Goal: Task Accomplishment & Management: Use online tool/utility

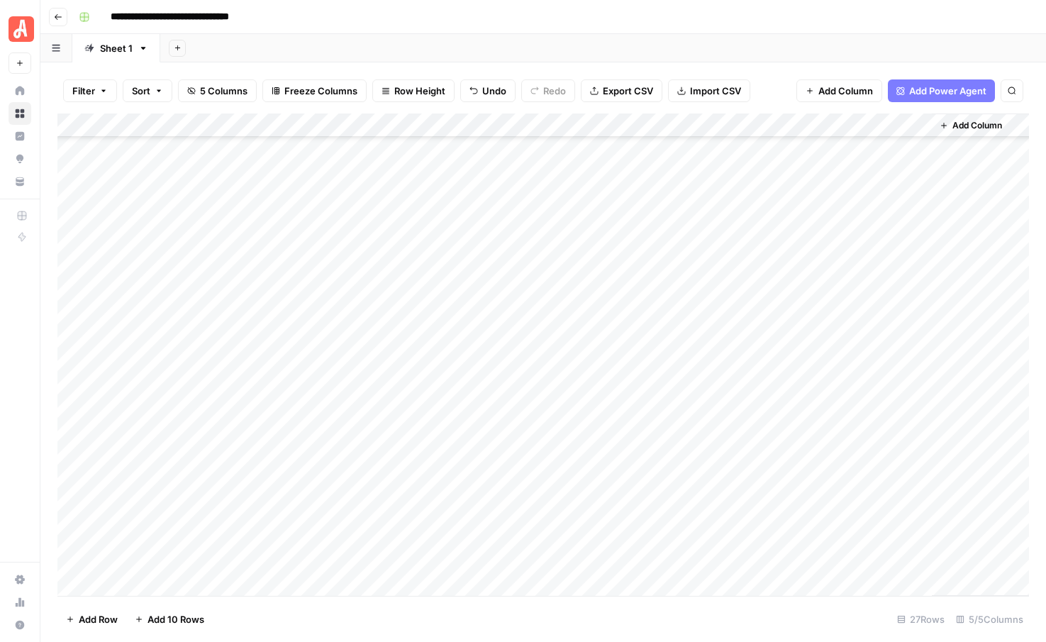
scroll to position [216, 0]
click at [147, 582] on div "Add Column" at bounding box center [543, 354] width 972 height 482
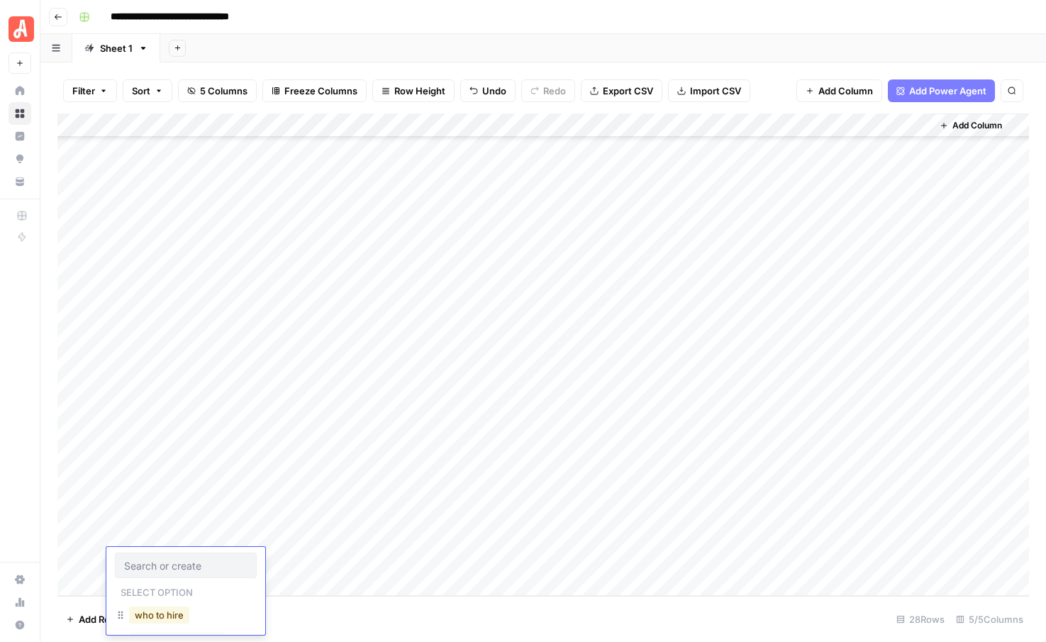
click at [153, 614] on button "who to hire" at bounding box center [159, 614] width 60 height 17
click at [151, 582] on div "Add Column" at bounding box center [543, 354] width 972 height 482
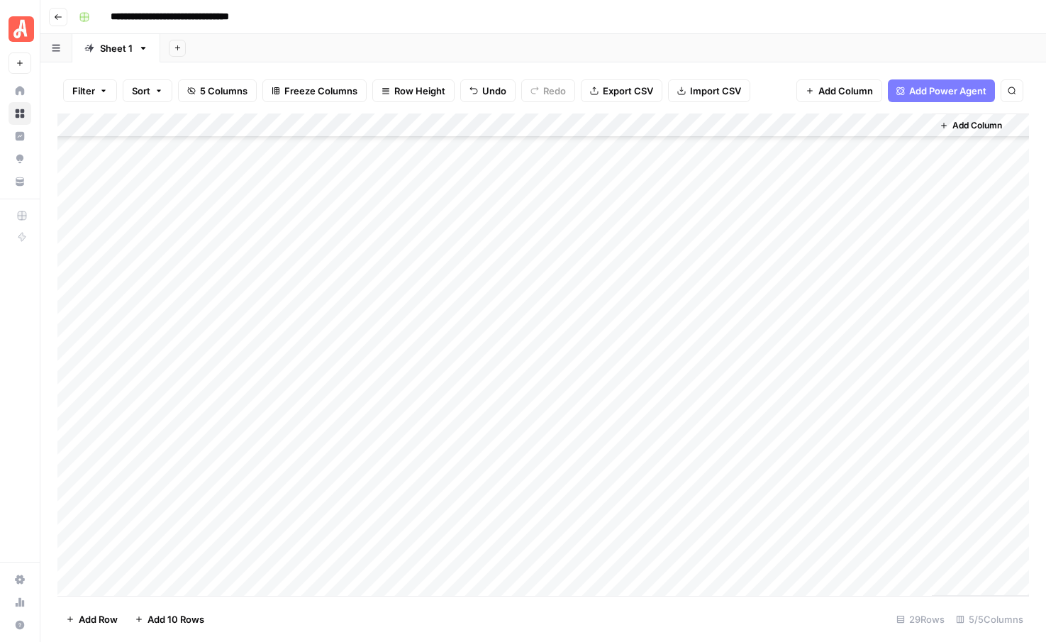
scroll to position [264, 0]
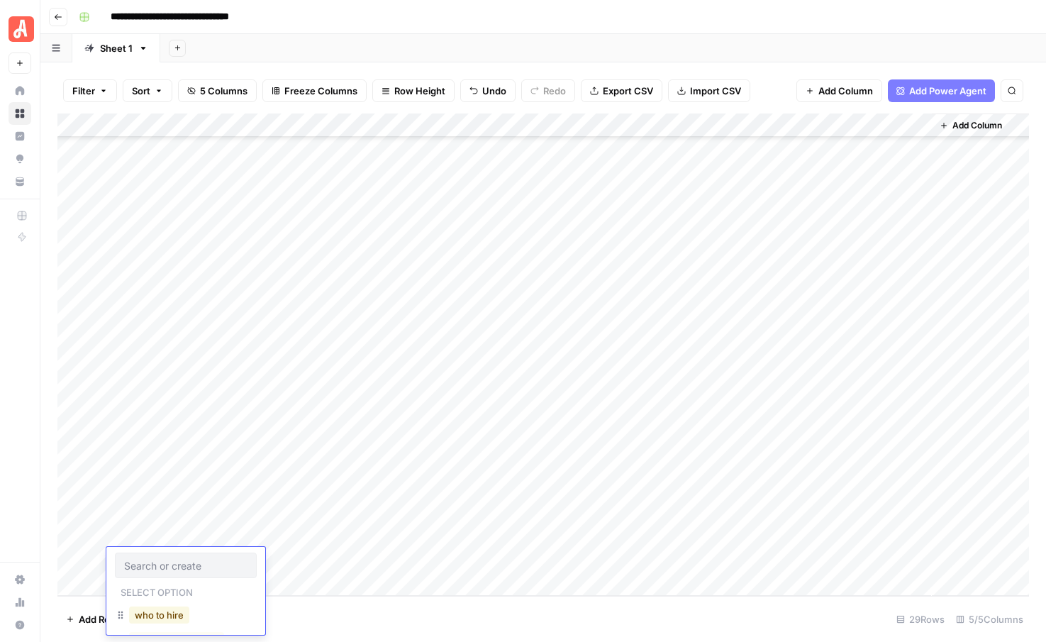
click at [140, 613] on button "who to hire" at bounding box center [159, 614] width 60 height 17
click at [143, 584] on div "Add Column" at bounding box center [543, 354] width 972 height 482
click at [145, 611] on button "who to hire" at bounding box center [159, 614] width 60 height 17
click at [151, 585] on div "Add Column" at bounding box center [543, 354] width 972 height 482
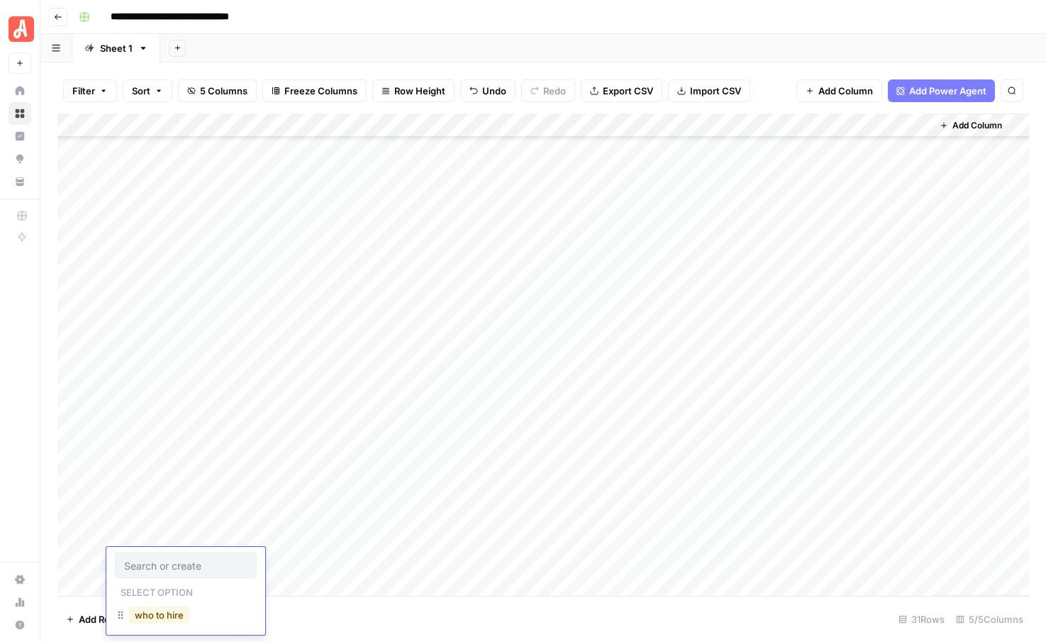
scroll to position [312, 0]
click at [155, 614] on button "who to hire" at bounding box center [159, 614] width 60 height 17
click at [157, 581] on div "Add Column" at bounding box center [543, 354] width 972 height 482
click at [155, 617] on button "who to hire" at bounding box center [159, 614] width 60 height 17
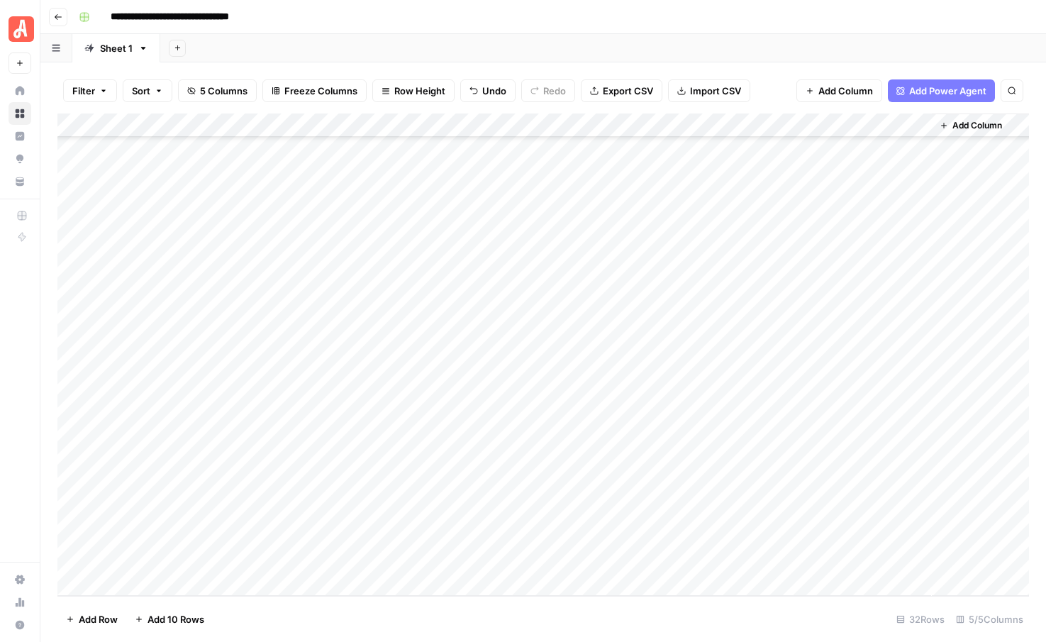
click at [167, 582] on div "Add Column" at bounding box center [543, 354] width 972 height 482
click at [148, 611] on button "who to hire" at bounding box center [159, 614] width 60 height 17
click at [167, 585] on div "Add Column" at bounding box center [543, 354] width 972 height 482
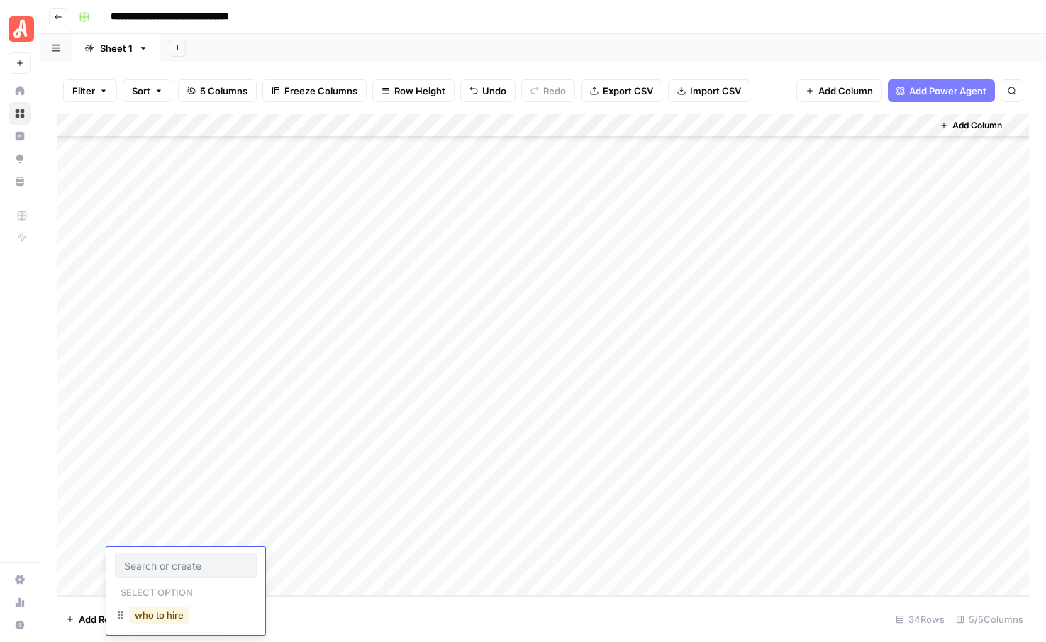
click at [149, 611] on button "who to hire" at bounding box center [159, 614] width 60 height 17
click at [162, 584] on div "Add Column" at bounding box center [543, 354] width 972 height 482
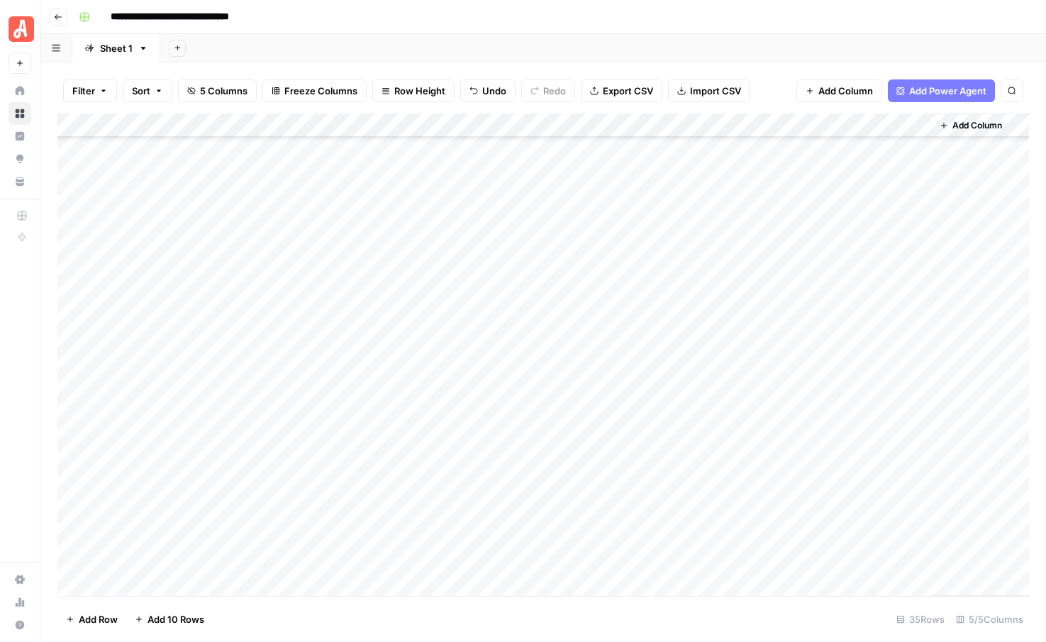
scroll to position [409, 0]
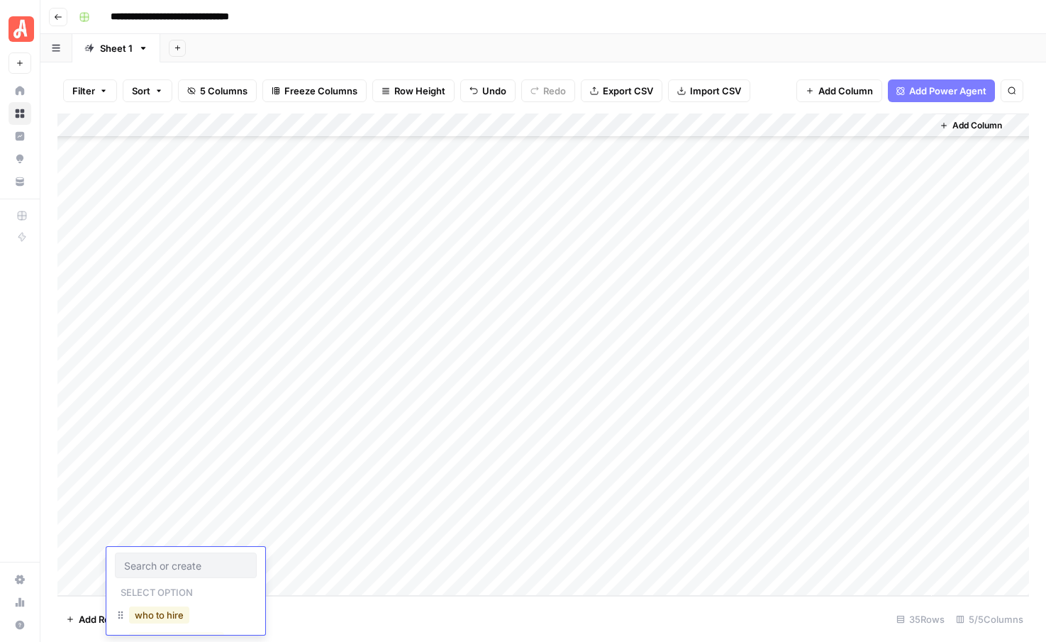
click at [154, 619] on button "who to hire" at bounding box center [159, 614] width 60 height 17
click at [159, 584] on div "Add Column" at bounding box center [543, 354] width 972 height 482
click at [146, 623] on div "who to hire" at bounding box center [159, 615] width 66 height 20
click at [152, 617] on button "who to hire" at bounding box center [159, 614] width 60 height 17
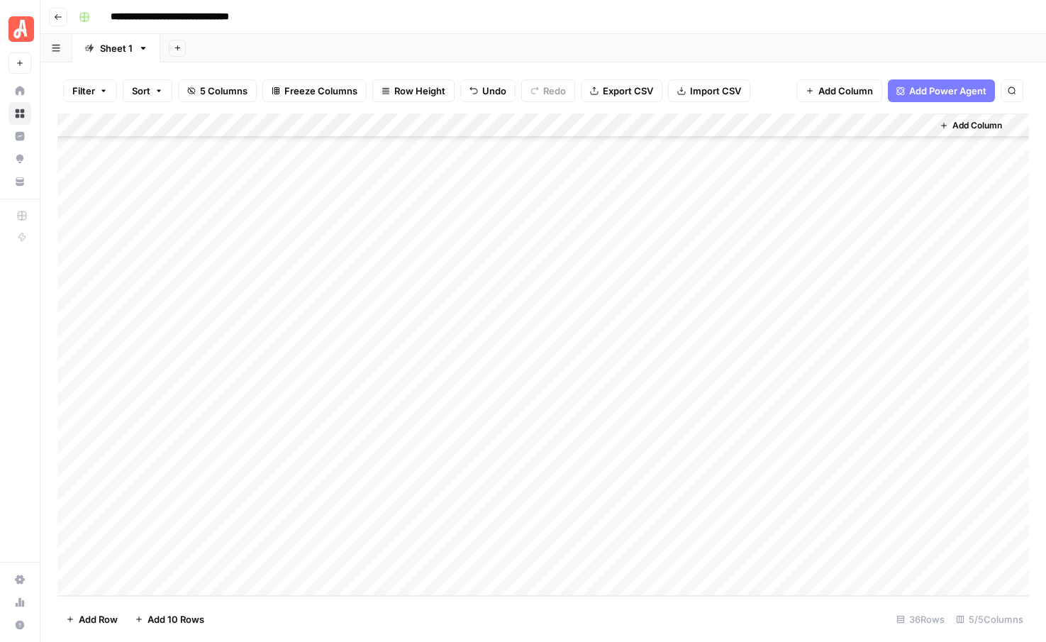
click at [128, 582] on div "Add Column" at bounding box center [543, 354] width 972 height 482
click at [135, 616] on button "who to hire" at bounding box center [159, 614] width 60 height 17
click at [120, 584] on div "Add Column" at bounding box center [543, 354] width 972 height 482
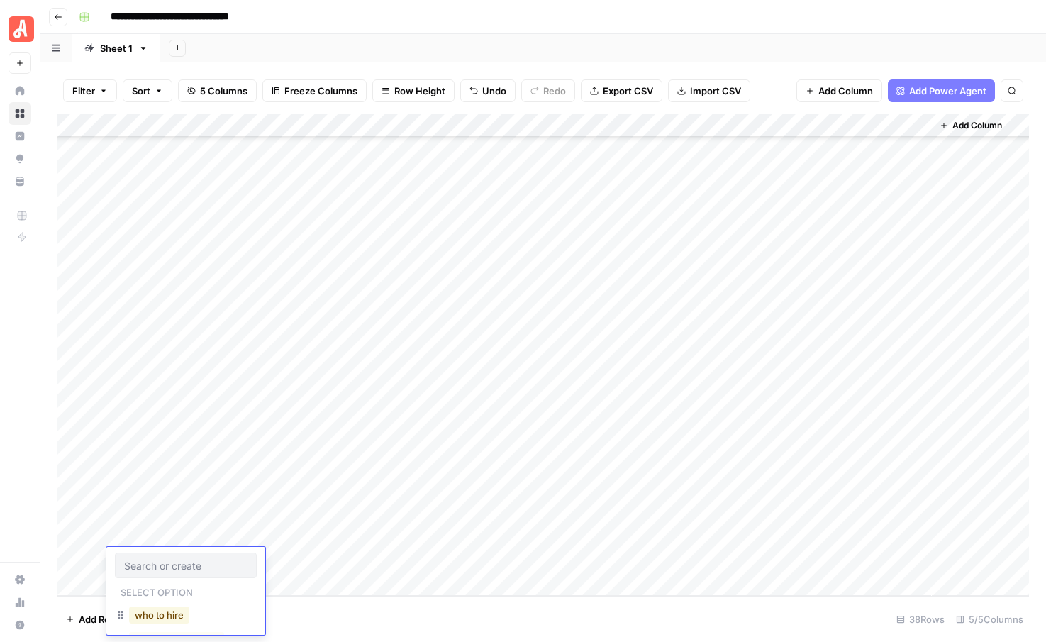
click at [142, 619] on button "who to hire" at bounding box center [159, 614] width 60 height 17
click at [121, 582] on div "Add Column" at bounding box center [543, 354] width 972 height 482
click at [157, 562] on div "Add Column" at bounding box center [543, 354] width 972 height 482
click at [140, 562] on div "Add Column" at bounding box center [543, 354] width 972 height 482
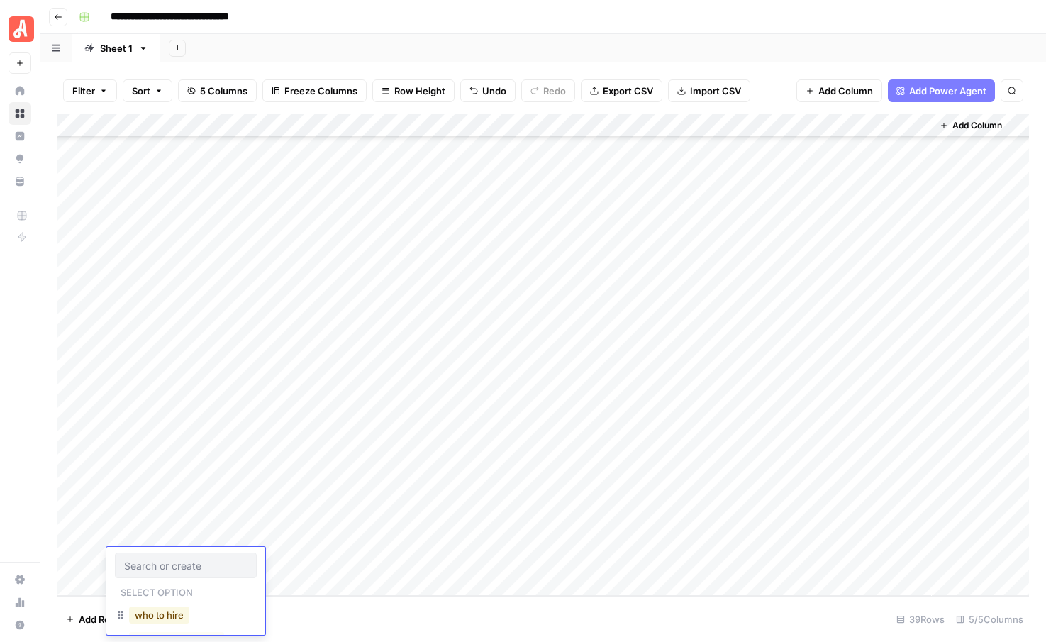
click at [150, 613] on button "who to hire" at bounding box center [159, 614] width 60 height 17
click at [288, 299] on div "Add Column" at bounding box center [543, 354] width 972 height 482
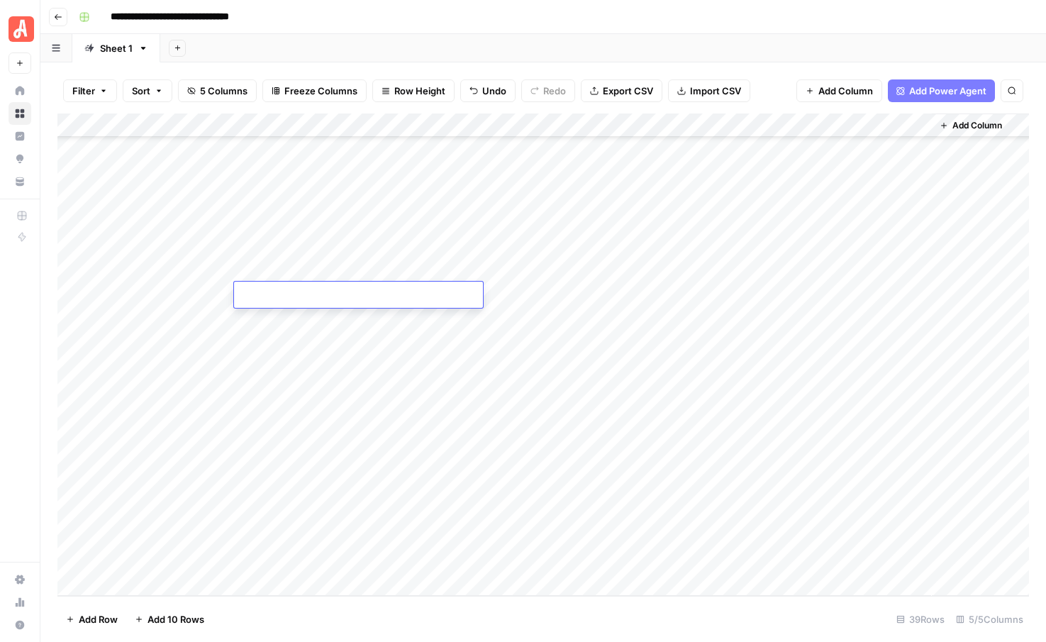
type textarea "**********"
click at [286, 324] on div "Add Column" at bounding box center [543, 354] width 972 height 482
click at [329, 316] on div "Add Column" at bounding box center [543, 354] width 972 height 482
click at [329, 316] on textarea at bounding box center [358, 320] width 249 height 20
type textarea "**********"
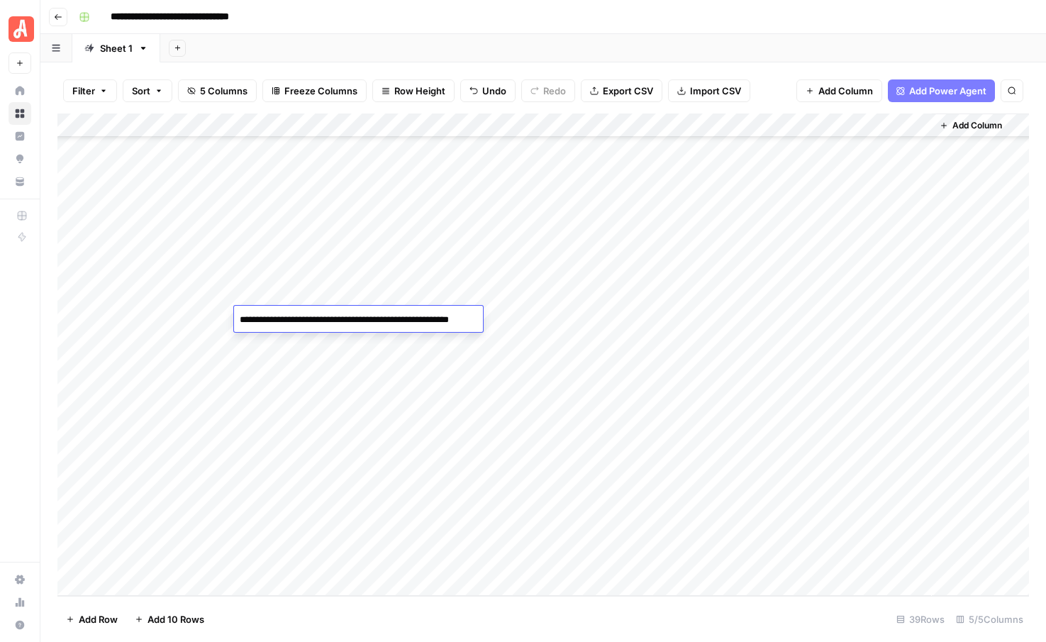
click at [313, 340] on div "Add Column" at bounding box center [543, 354] width 972 height 482
click at [320, 339] on div "Add Column" at bounding box center [543, 354] width 972 height 482
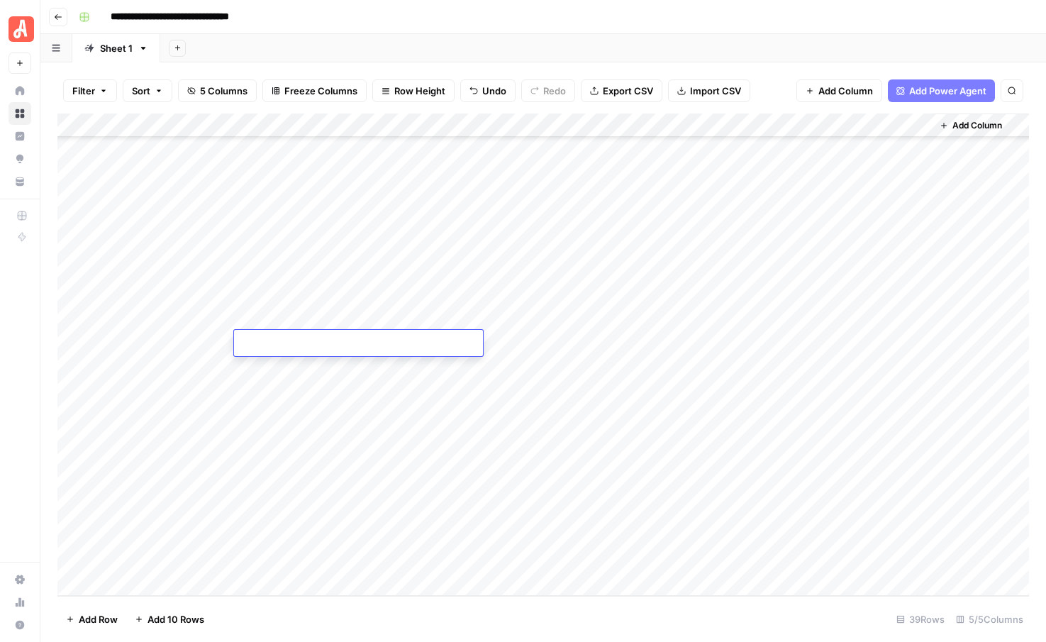
click at [320, 339] on textarea at bounding box center [358, 344] width 249 height 20
type textarea "**********"
click at [309, 377] on div "Add Column" at bounding box center [543, 354] width 972 height 482
click at [354, 338] on div "Add Column" at bounding box center [543, 354] width 972 height 482
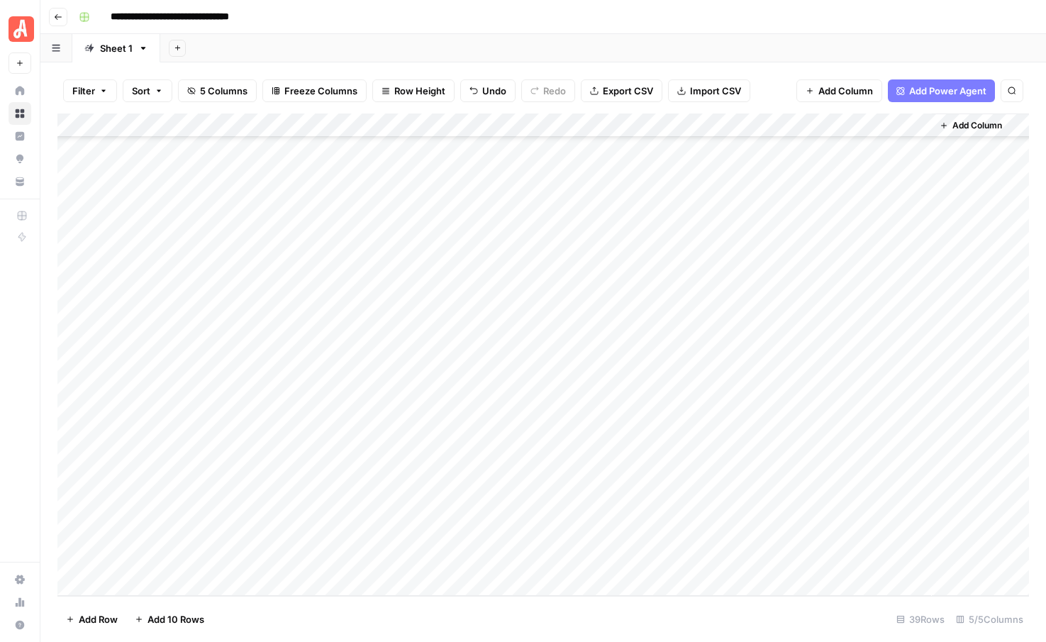
click at [352, 382] on div "Add Column" at bounding box center [543, 354] width 972 height 482
click at [338, 362] on div "Add Column" at bounding box center [543, 354] width 972 height 482
click at [320, 366] on div "Add Column" at bounding box center [543, 354] width 972 height 482
click at [320, 366] on textarea at bounding box center [358, 368] width 249 height 20
type textarea "**********"
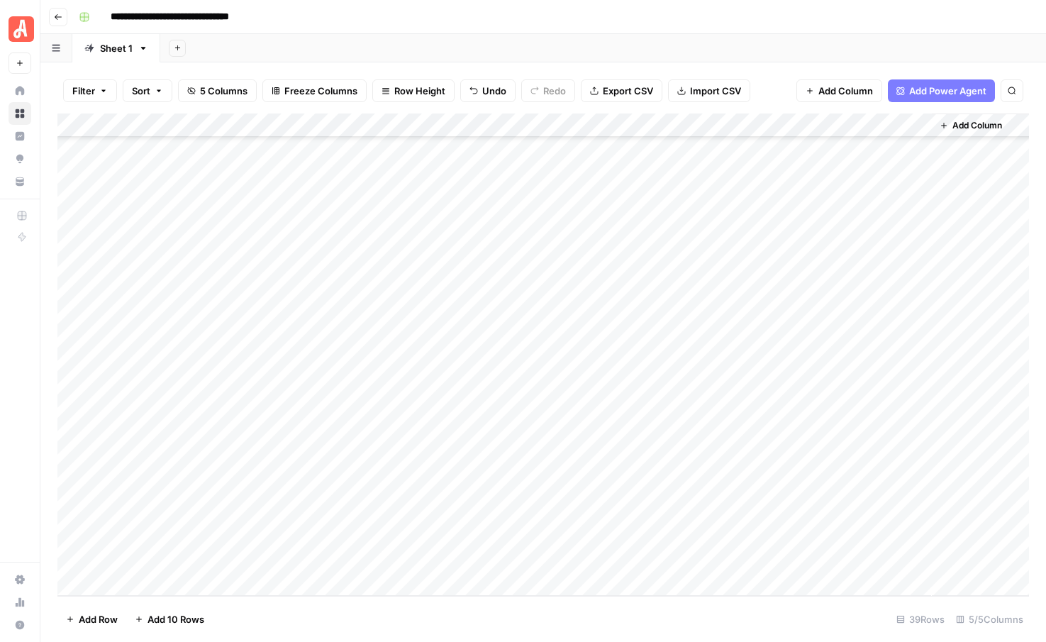
click at [294, 398] on div "Add Column" at bounding box center [543, 354] width 972 height 482
click at [338, 388] on div "Add Column" at bounding box center [543, 354] width 972 height 482
type textarea "**********"
click at [331, 411] on div "Add Column" at bounding box center [543, 354] width 972 height 482
click at [326, 408] on div "Add Column" at bounding box center [543, 354] width 972 height 482
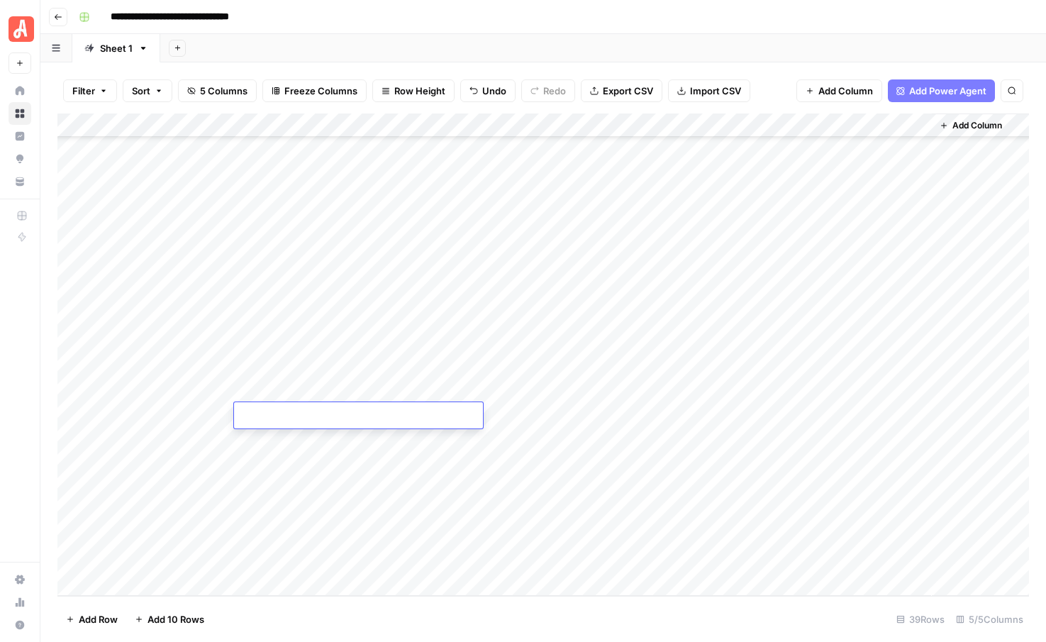
type textarea "**********"
click at [326, 440] on div "Add Column" at bounding box center [543, 354] width 972 height 482
click at [316, 432] on div "Add Column" at bounding box center [543, 354] width 972 height 482
click at [316, 432] on textarea at bounding box center [358, 441] width 249 height 20
type textarea "**********"
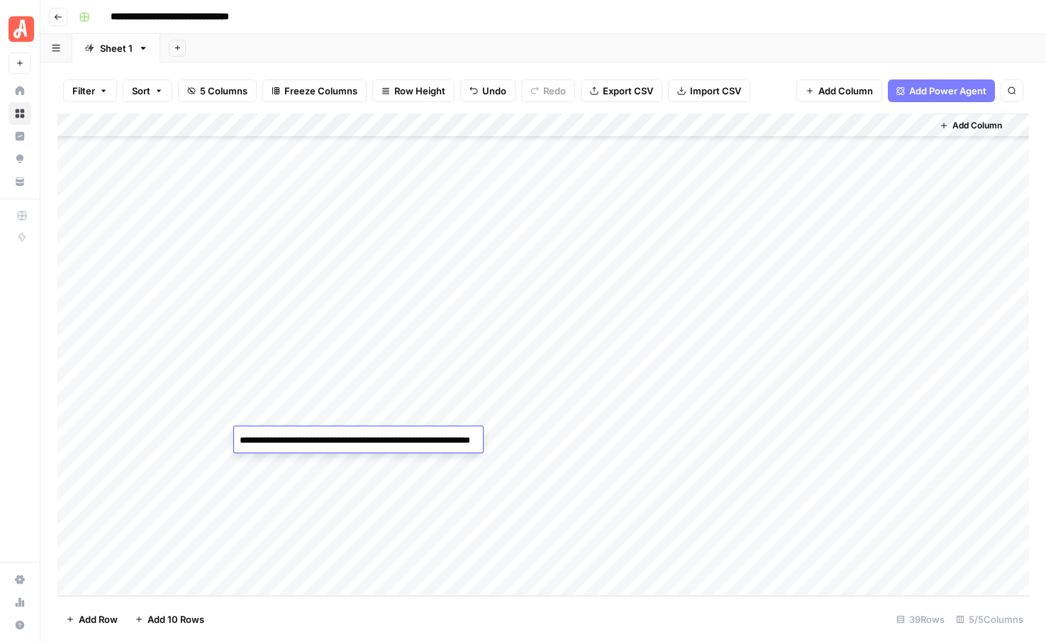
click at [296, 476] on div "Add Column" at bounding box center [543, 354] width 972 height 482
click at [296, 451] on div "Add Column" at bounding box center [543, 354] width 972 height 482
click at [292, 456] on div "Add Column" at bounding box center [543, 354] width 972 height 482
click at [297, 467] on div "Add Column" at bounding box center [543, 354] width 972 height 482
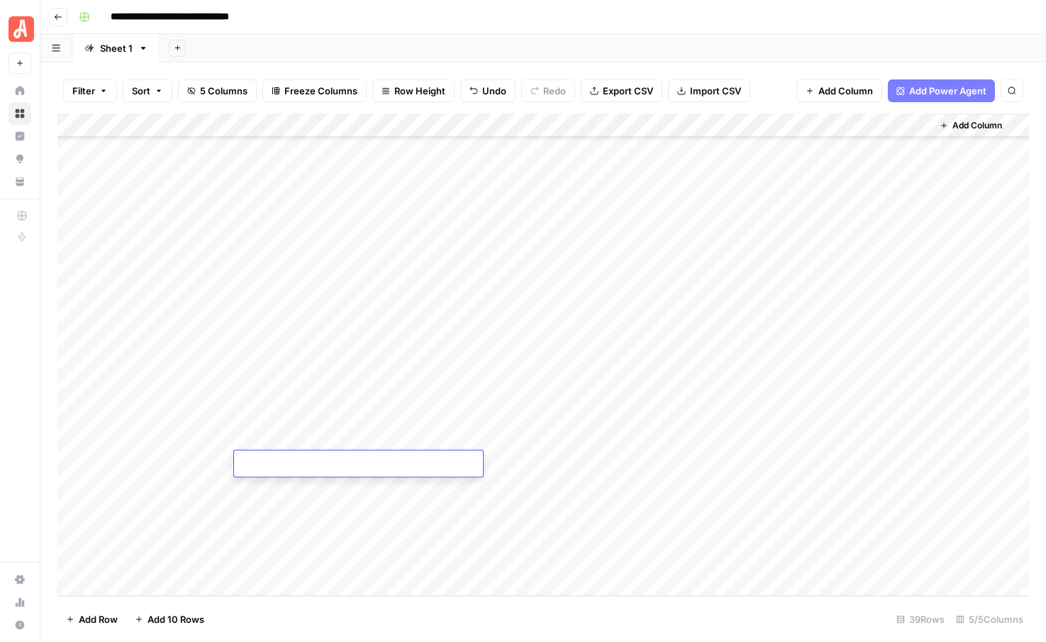
click at [297, 467] on textarea at bounding box center [358, 465] width 249 height 20
type textarea "**********"
click at [298, 499] on div "Add Column" at bounding box center [543, 354] width 972 height 482
click at [329, 479] on div "Add Column" at bounding box center [543, 354] width 972 height 482
type textarea "**********"
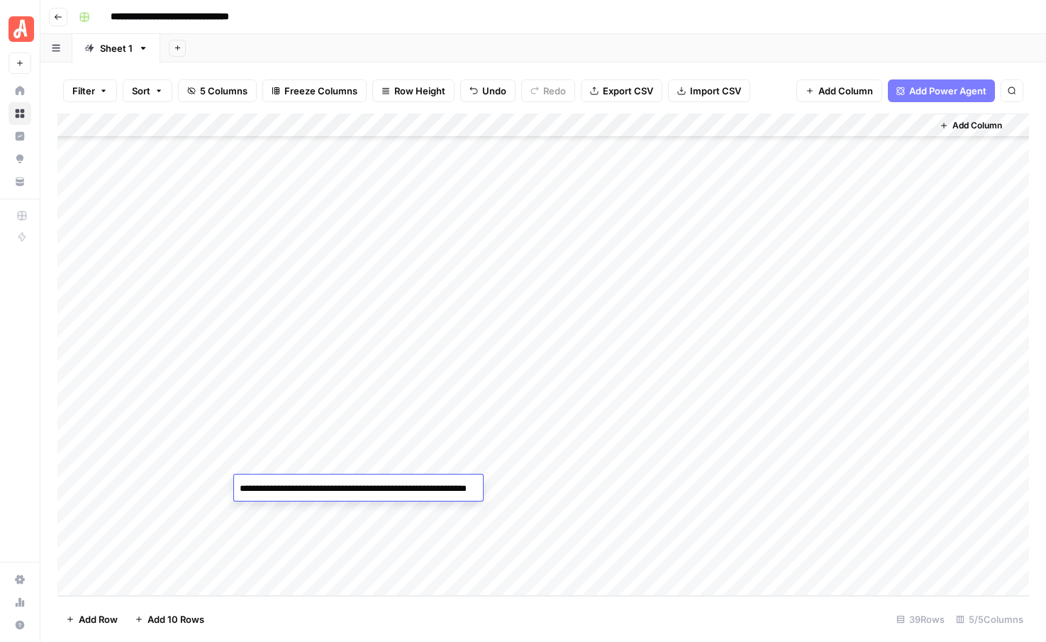
click at [327, 521] on div "Add Column" at bounding box center [543, 354] width 972 height 482
click at [334, 510] on div "Add Column" at bounding box center [543, 354] width 972 height 482
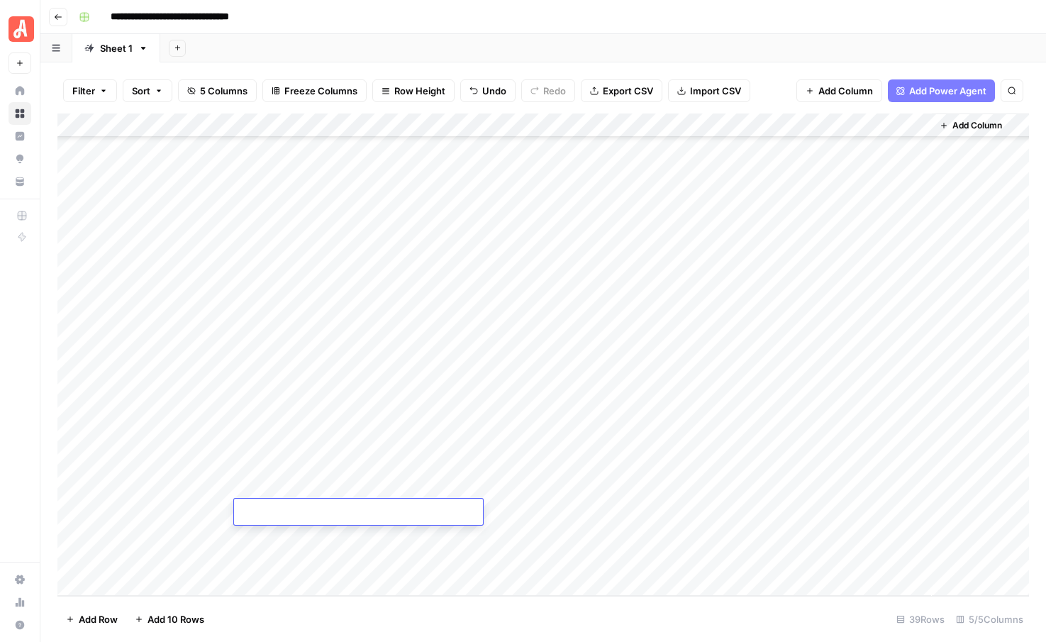
click at [334, 510] on textarea at bounding box center [358, 513] width 249 height 20
type textarea "**********"
click at [321, 539] on div "Add Column" at bounding box center [543, 354] width 972 height 482
click at [318, 537] on div "Add Column" at bounding box center [543, 354] width 972 height 482
type textarea "**********"
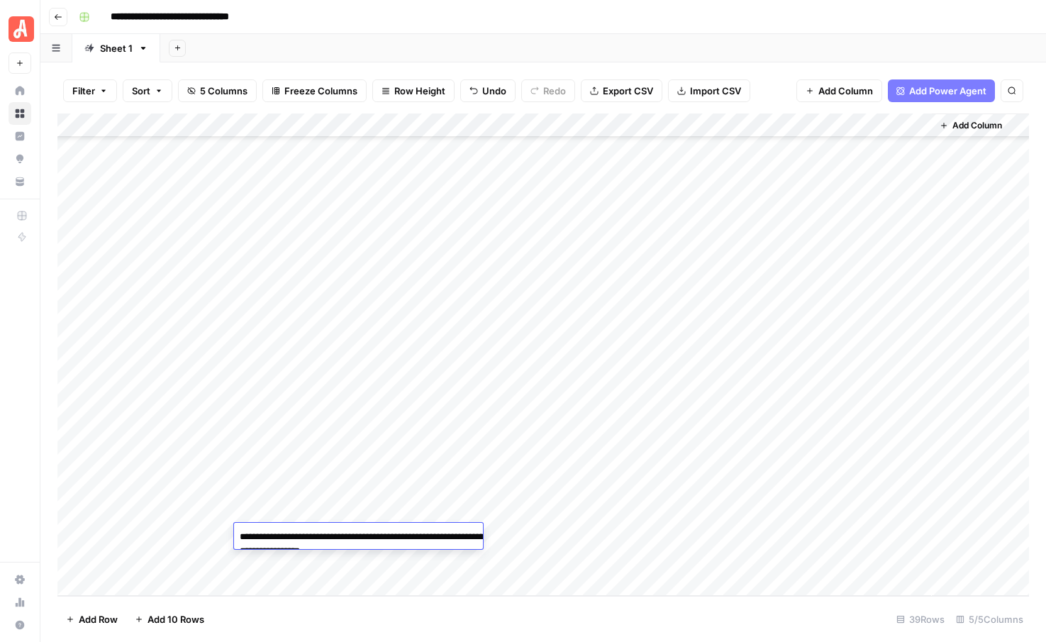
click at [313, 565] on div "Add Column" at bounding box center [543, 354] width 972 height 482
click at [290, 562] on div "Add Column" at bounding box center [543, 354] width 972 height 482
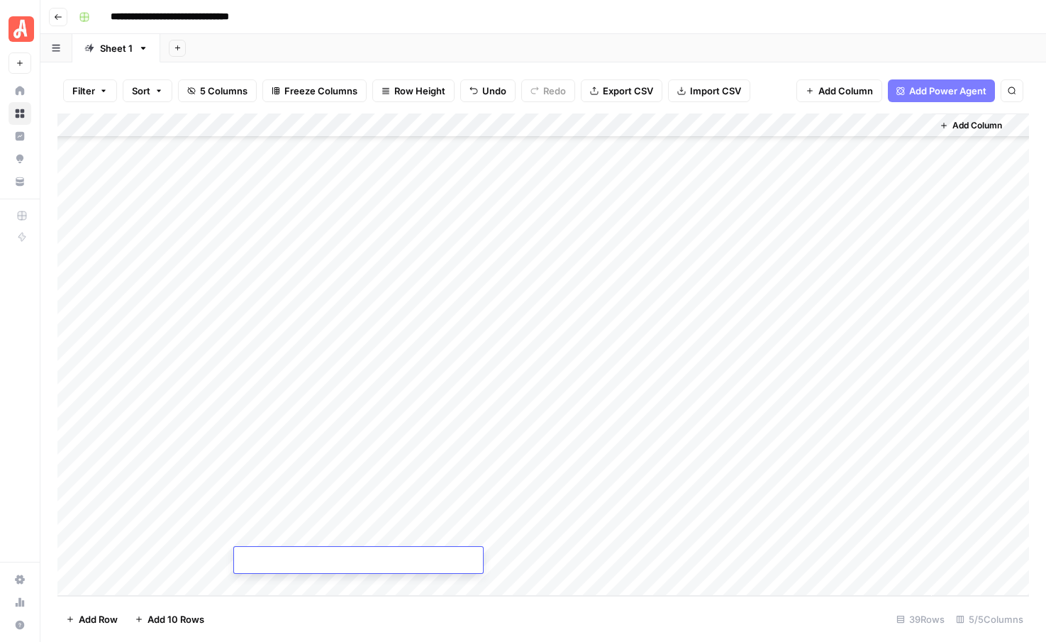
click at [290, 562] on textarea at bounding box center [358, 561] width 249 height 20
type textarea "**********"
click at [359, 616] on footer "Add Row Add 10 Rows 39 Rows 5/5 Columns" at bounding box center [543, 619] width 972 height 46
click at [572, 294] on div "Add Column" at bounding box center [543, 354] width 972 height 482
click at [577, 318] on div "Add Column" at bounding box center [543, 354] width 972 height 482
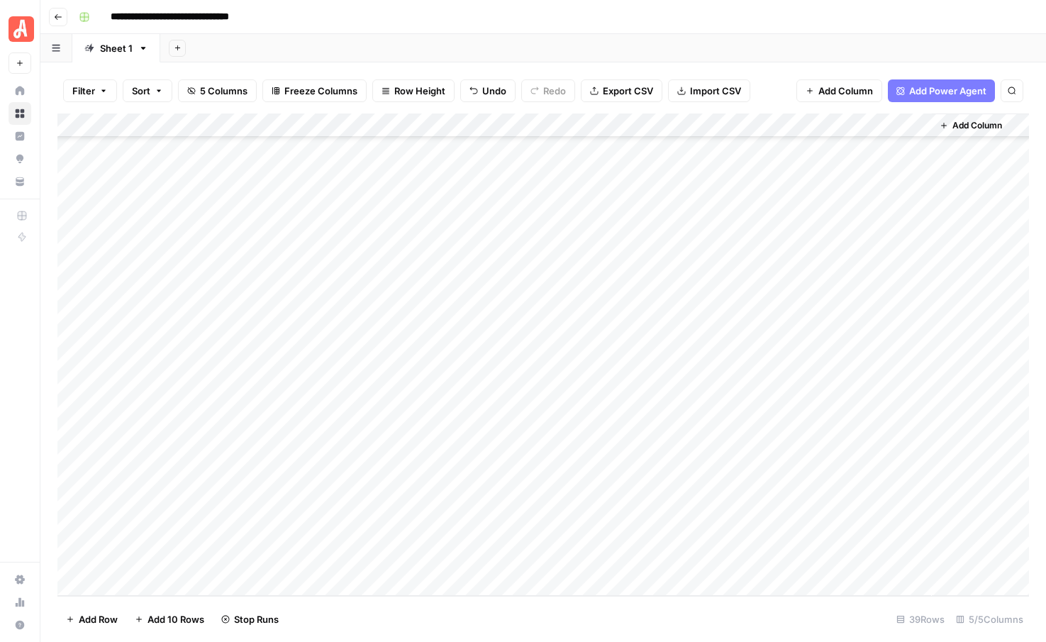
click at [577, 349] on div "Add Column" at bounding box center [543, 354] width 972 height 482
click at [579, 370] on div "Add Column" at bounding box center [543, 354] width 972 height 482
click at [579, 396] on div "Add Column" at bounding box center [543, 354] width 972 height 482
click at [577, 315] on div "Add Column" at bounding box center [543, 354] width 972 height 482
